Goal: Transaction & Acquisition: Purchase product/service

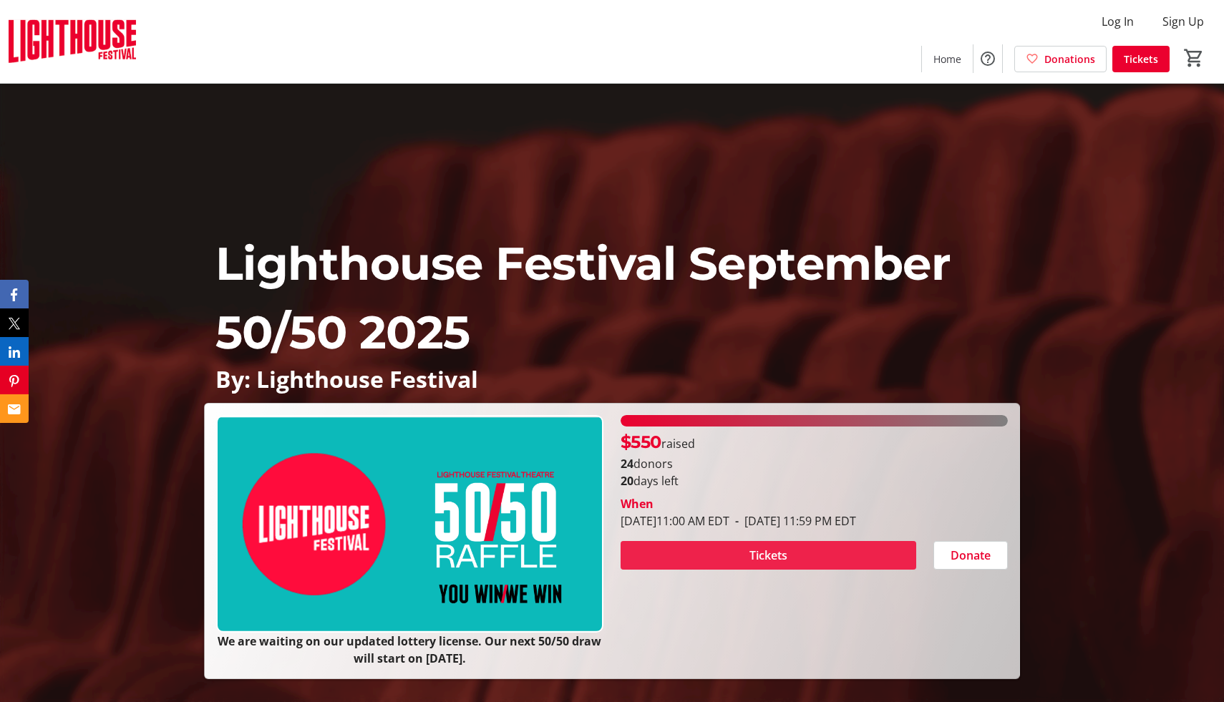
click at [774, 556] on span "Tickets" at bounding box center [768, 555] width 38 height 17
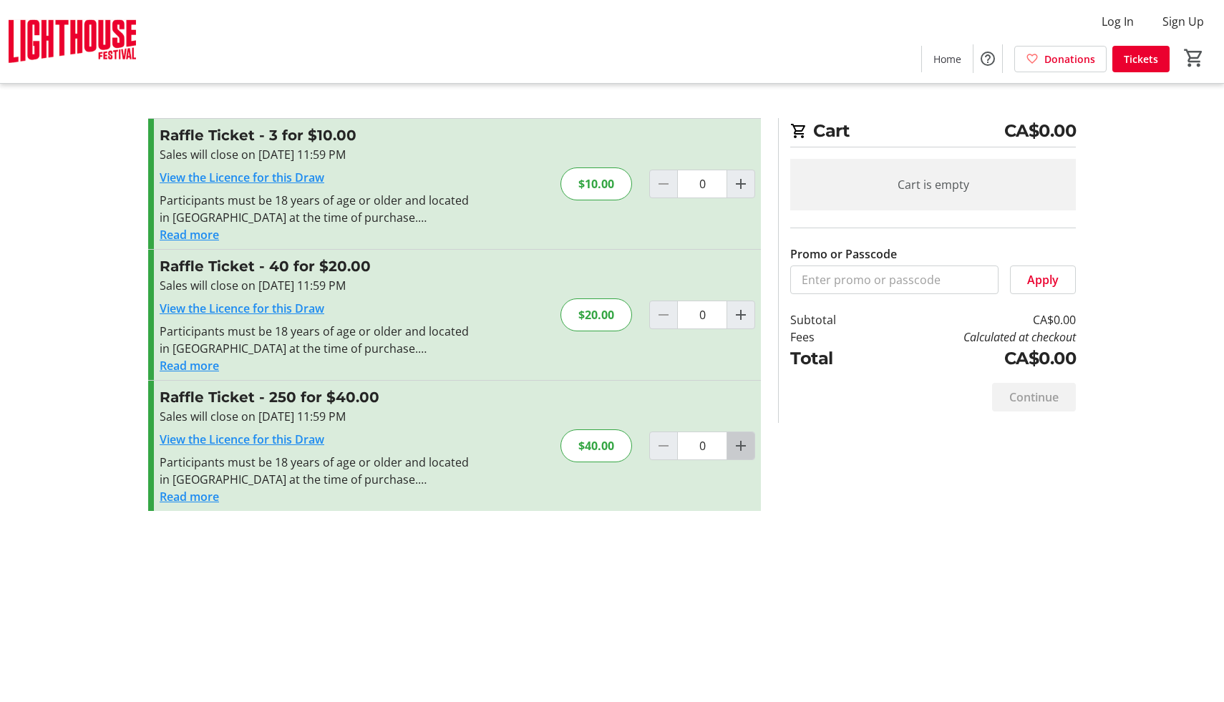
click at [740, 444] on mat-icon "Increment by one" at bounding box center [740, 445] width 17 height 17
type input "1"
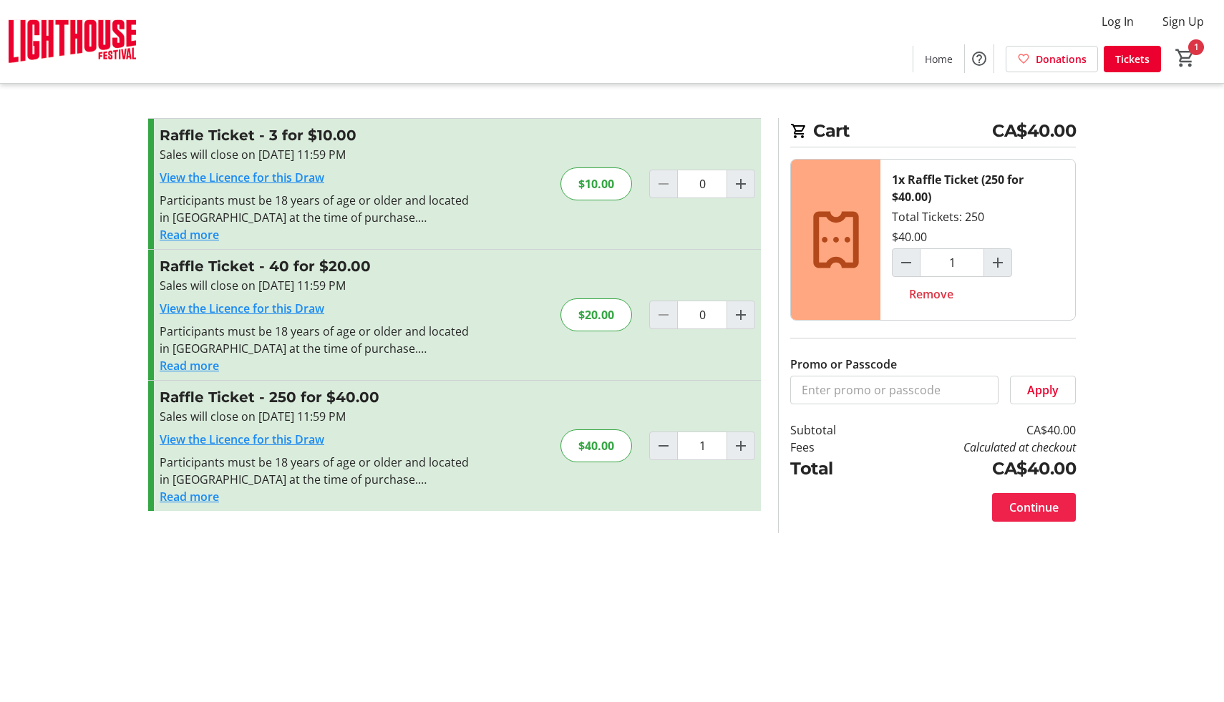
click at [1028, 507] on span "Continue" at bounding box center [1033, 507] width 49 height 17
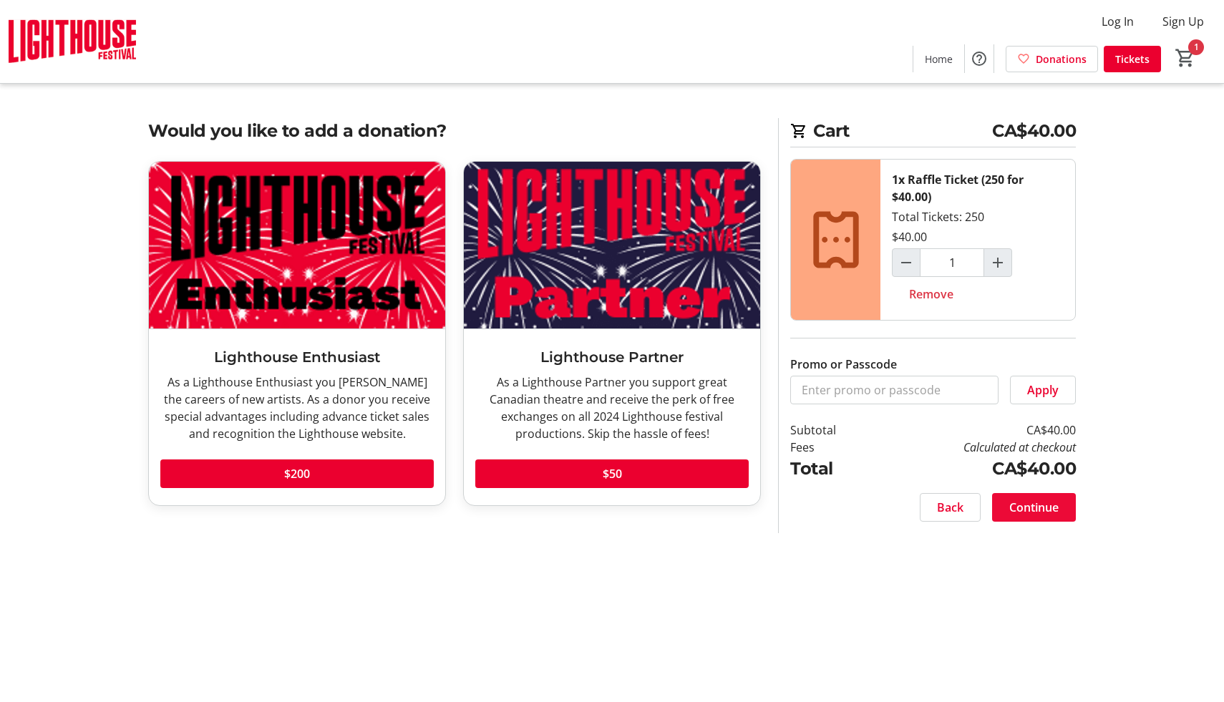
click at [1014, 507] on span "Continue" at bounding box center [1033, 507] width 49 height 17
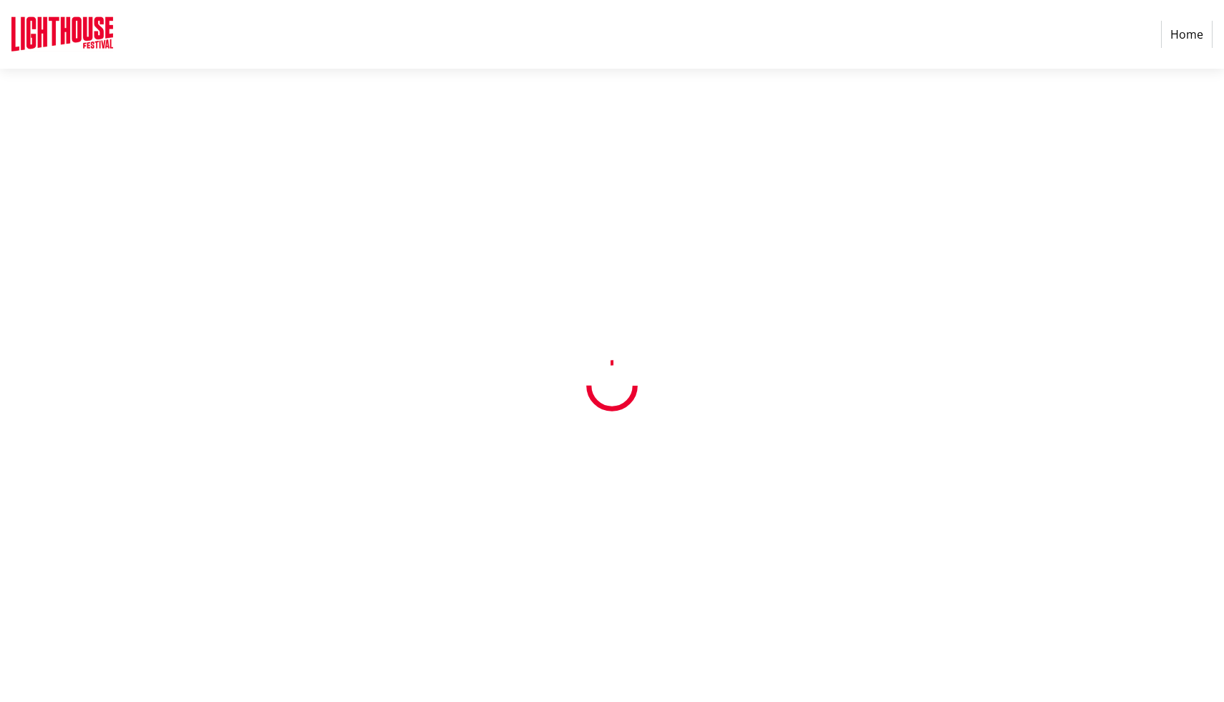
select select "CA"
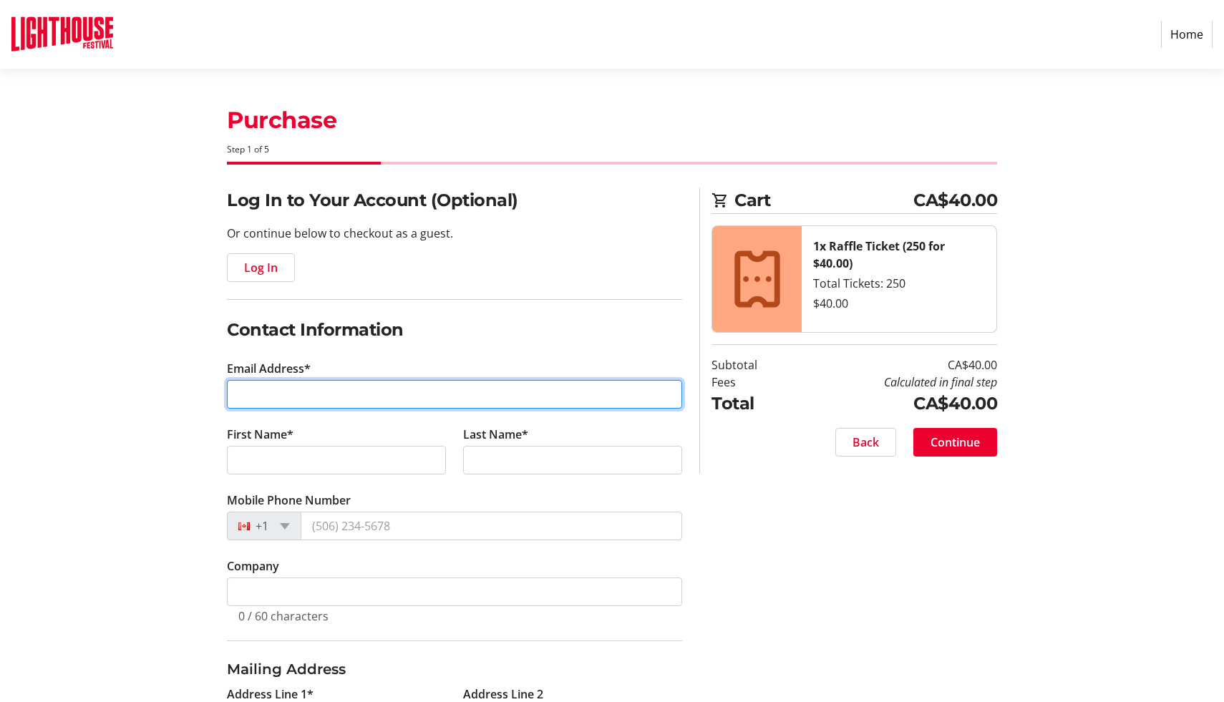
click at [310, 399] on input "Email Address*" at bounding box center [454, 394] width 455 height 29
type input "[EMAIL_ADDRESS][DOMAIN_NAME]"
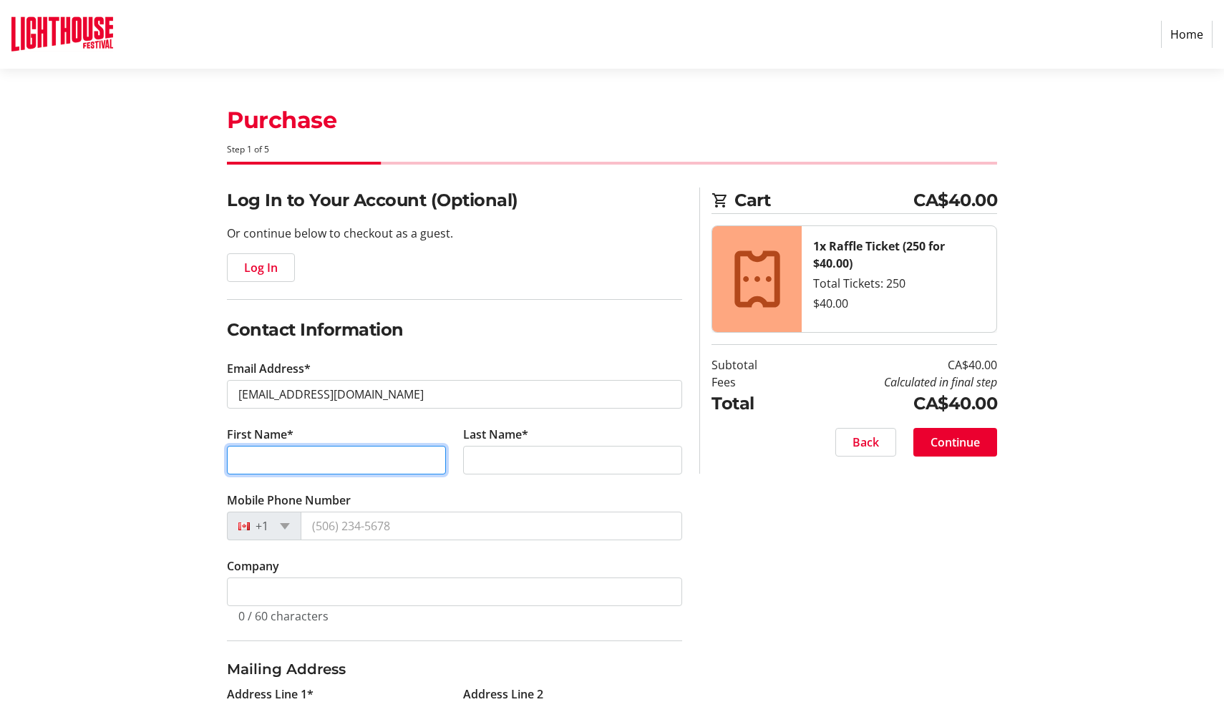
type input "[PERSON_NAME]"
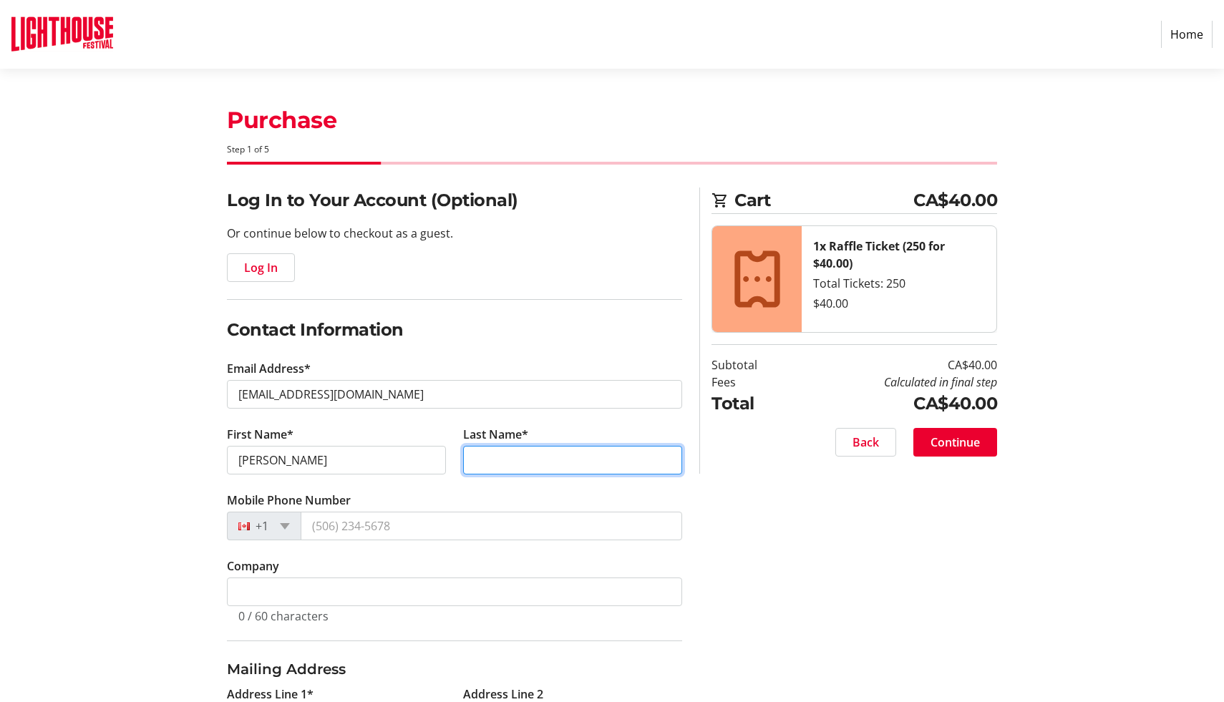
type input "[PERSON_NAME]"
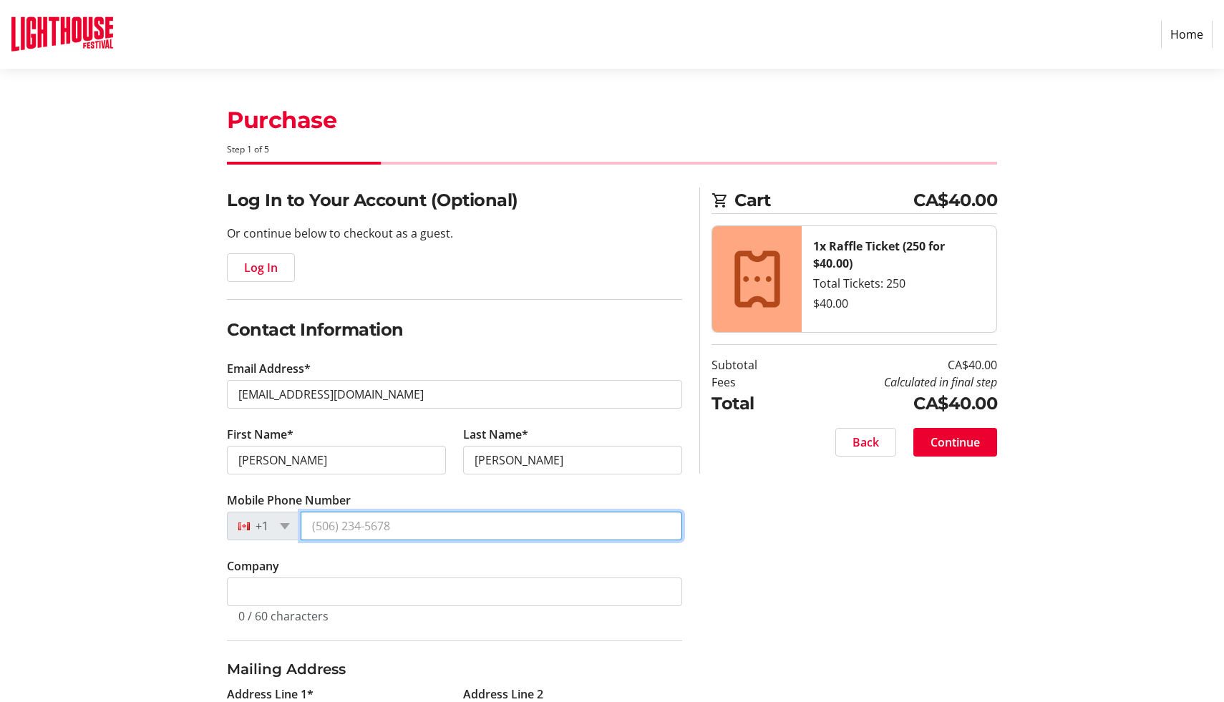
type input "[PHONE_NUMBER]"
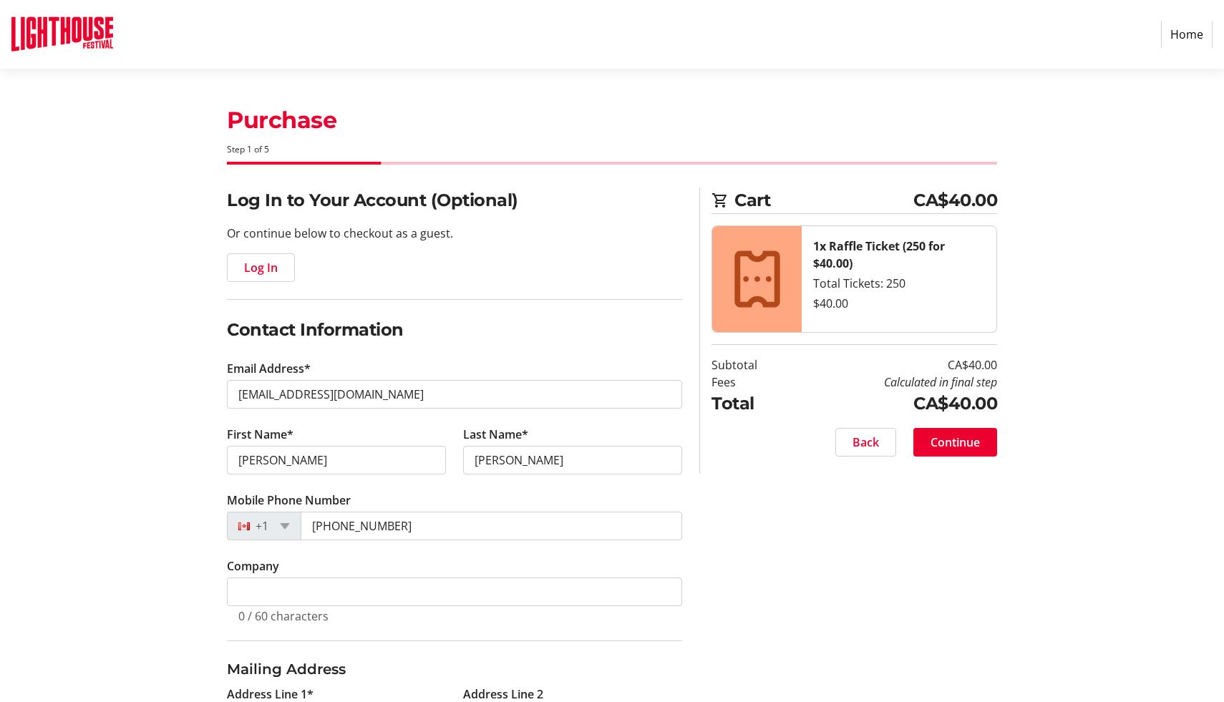
type input "66 Postans Path"
type input "Ancaster"
select select "ON"
type input "L9G 3R4"
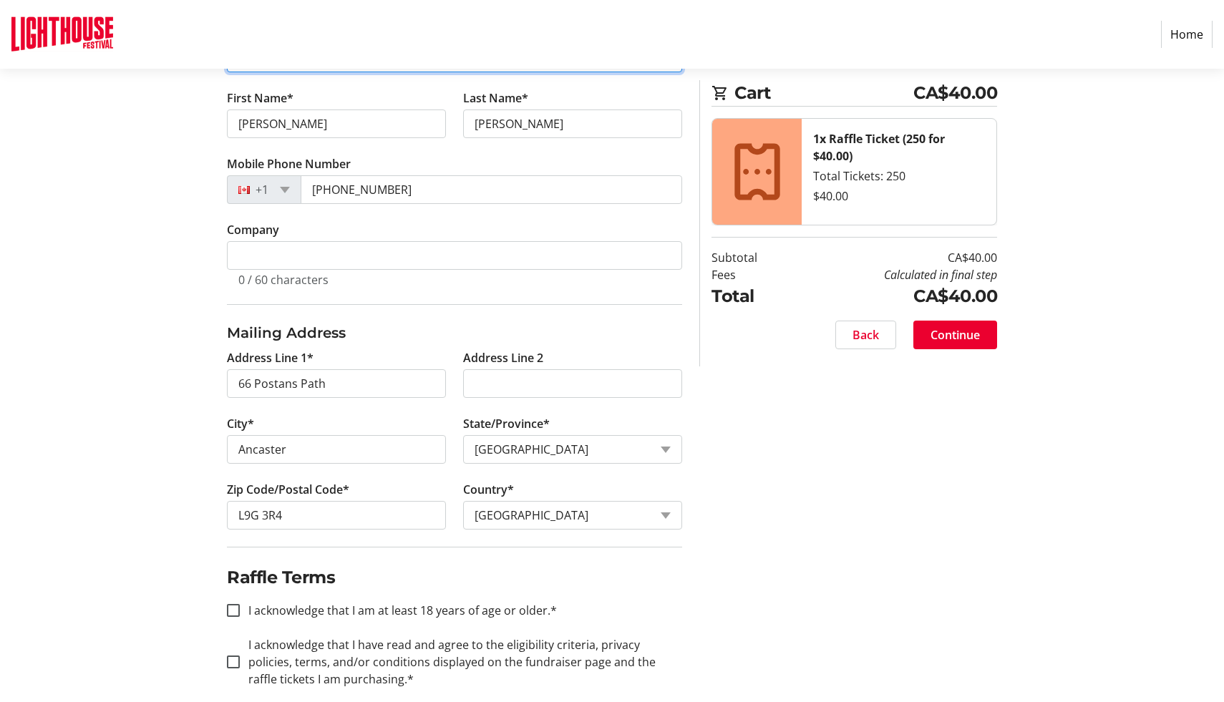
scroll to position [356, 0]
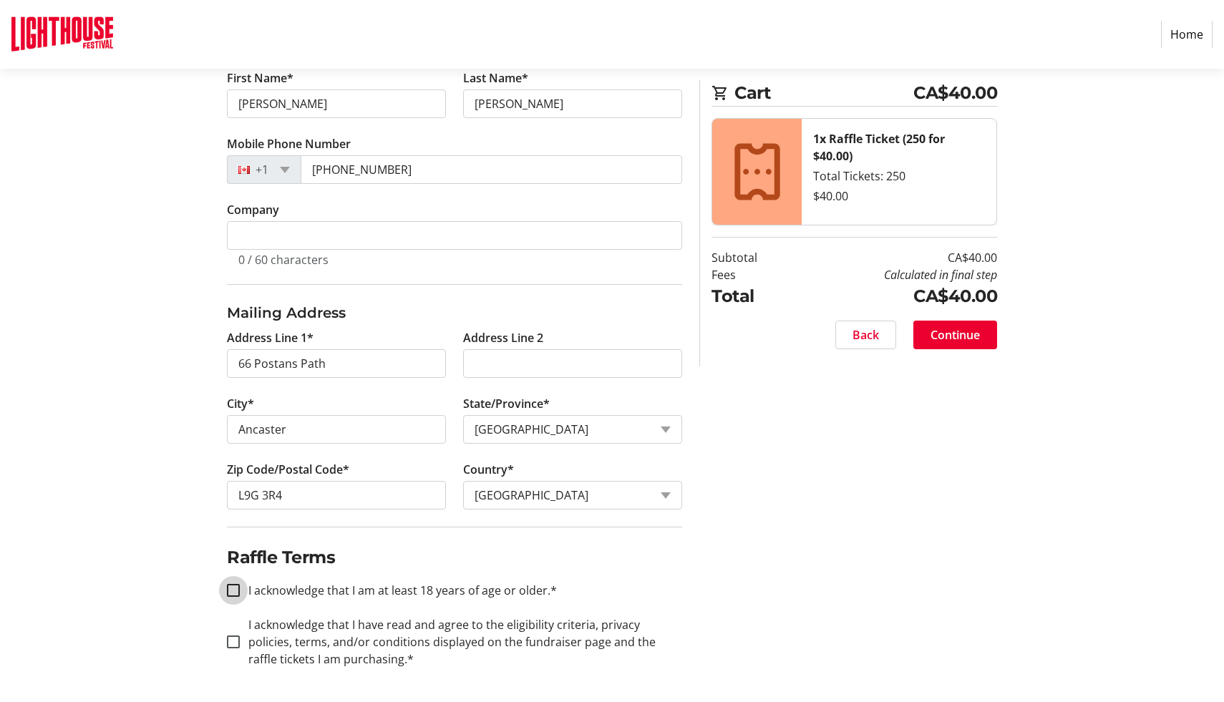
click at [235, 588] on input "I acknowledge that I am at least 18 years of age or older.*" at bounding box center [233, 590] width 13 height 13
checkbox input "true"
click at [234, 641] on input "I acknowledge that I have read and agree to the eligibility criteria, privacy p…" at bounding box center [233, 642] width 13 height 13
checkbox input "true"
click at [958, 336] on span "Continue" at bounding box center [954, 334] width 49 height 17
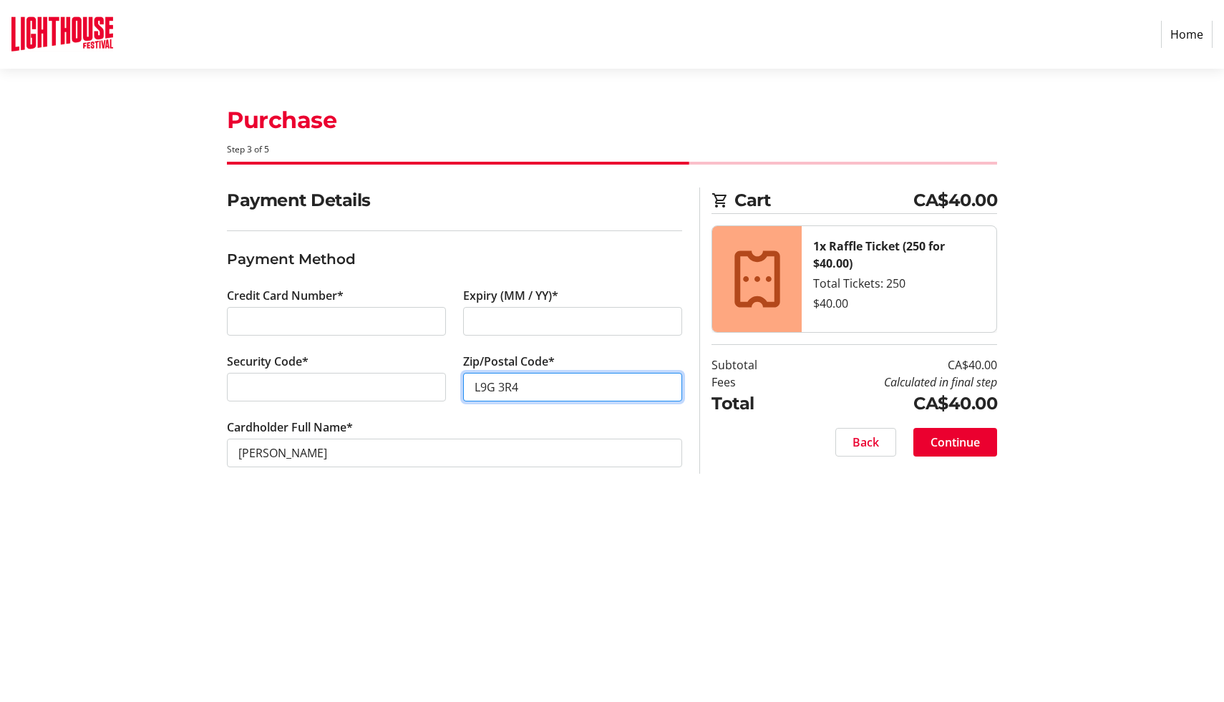
type input "L9G 3R4"
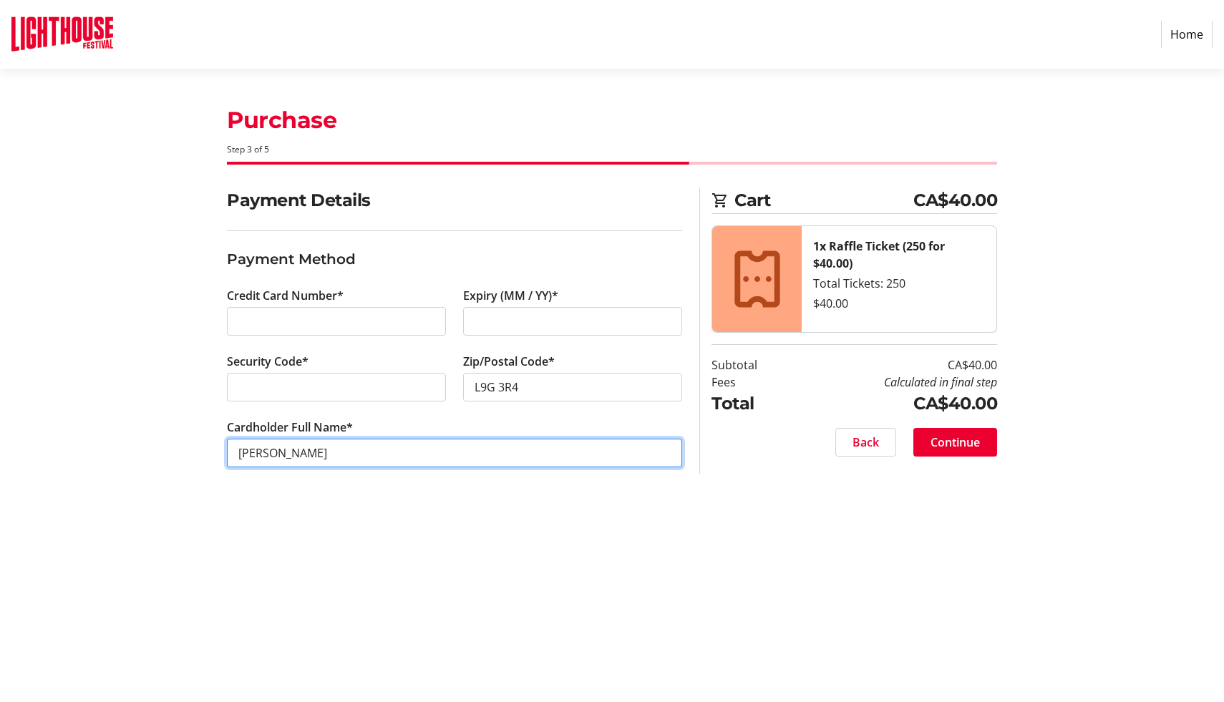
click at [321, 454] on input "[PERSON_NAME]" at bounding box center [454, 453] width 455 height 29
type input "[PERSON_NAME]"
click at [951, 442] on span "Continue" at bounding box center [954, 442] width 49 height 17
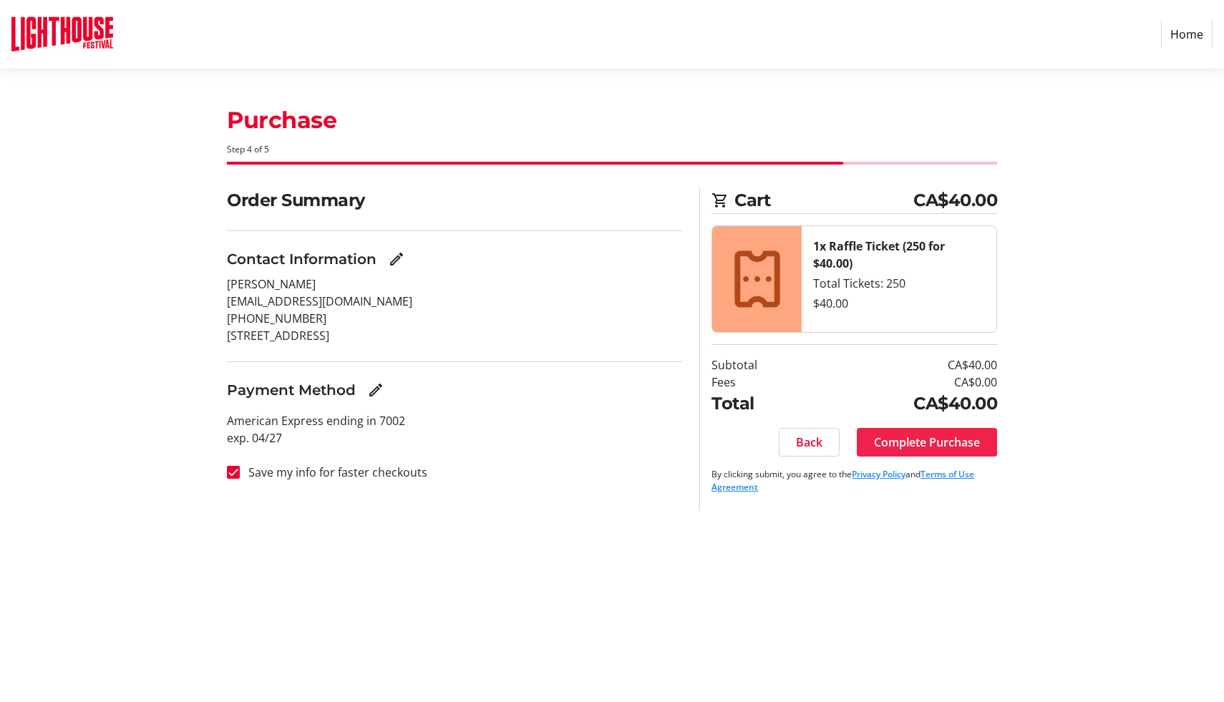
click at [932, 442] on span "Complete Purchase" at bounding box center [927, 442] width 106 height 17
